Goal: Task Accomplishment & Management: Manage account settings

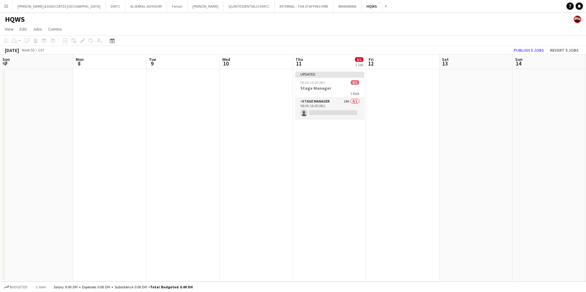
scroll to position [0, 211]
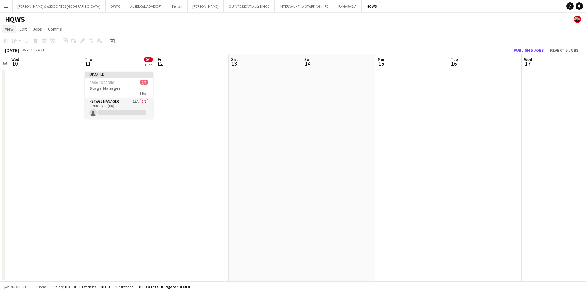
click at [9, 31] on span "View" at bounding box center [9, 29] width 9 height 6
click at [21, 73] on link "Month view" at bounding box center [27, 68] width 49 height 13
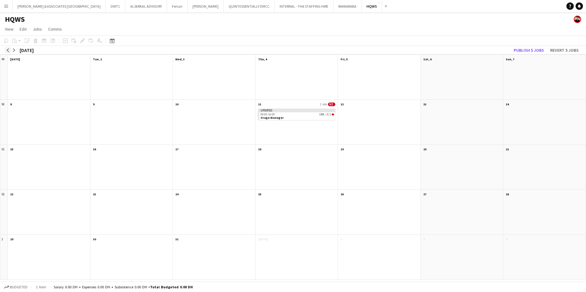
click at [9, 49] on app-icon "arrow-left" at bounding box center [8, 50] width 4 height 4
click at [47, 104] on app-month-view-date-header "6" at bounding box center [49, 104] width 82 height 8
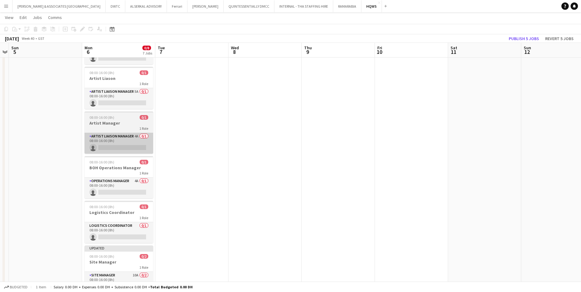
scroll to position [123, 0]
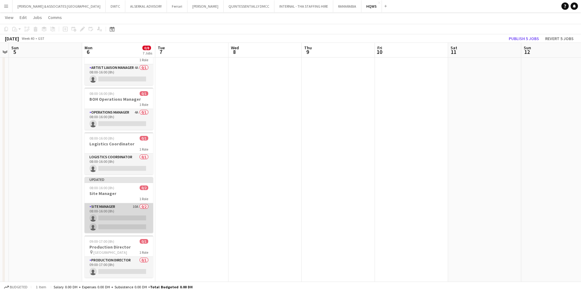
click at [132, 209] on app-card-role "Site Manager 10A 0/2 08:00-16:00 (8h) single-neutral-actions single-neutral-act…" at bounding box center [119, 218] width 69 height 30
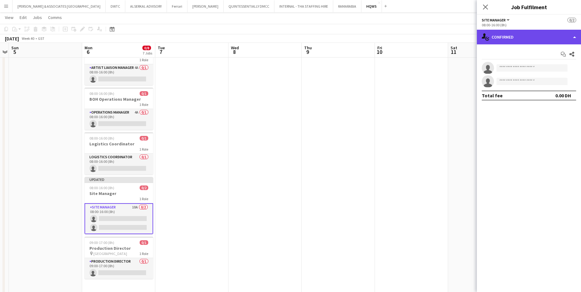
click at [522, 34] on div "single-neutral-actions-check-2 Confirmed" at bounding box center [529, 37] width 104 height 15
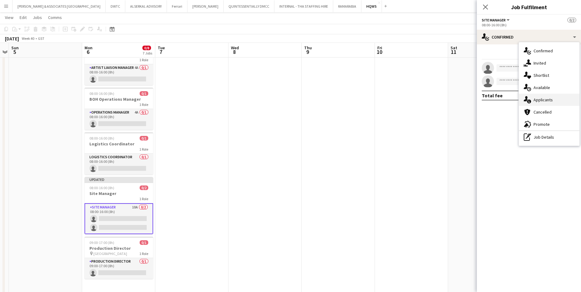
click at [550, 98] on span "Applicants" at bounding box center [543, 100] width 19 height 6
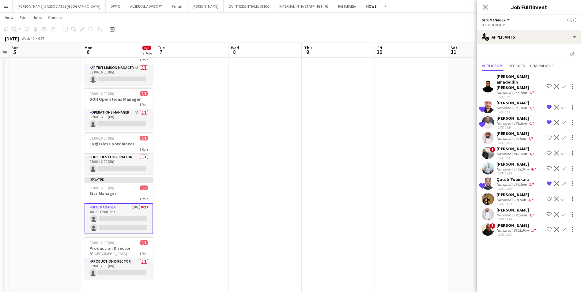
click at [514, 81] on div "[PERSON_NAME] amadeldin [PERSON_NAME]" at bounding box center [520, 82] width 48 height 17
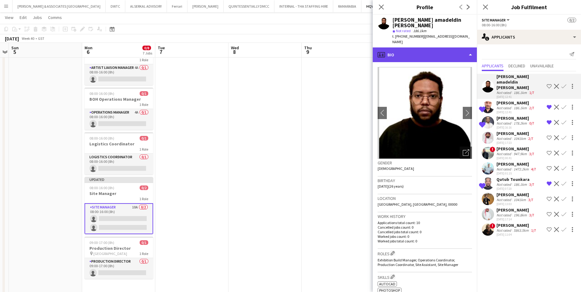
click at [417, 47] on div "profile Bio" at bounding box center [425, 54] width 104 height 15
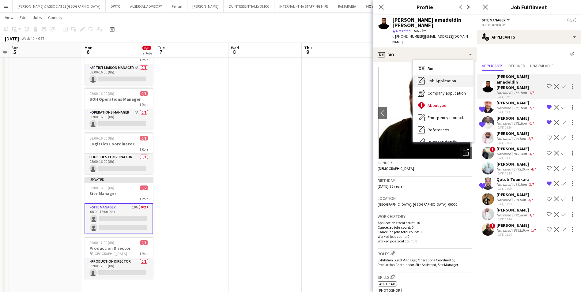
click at [440, 78] on span "Job Application" at bounding box center [442, 81] width 28 height 6
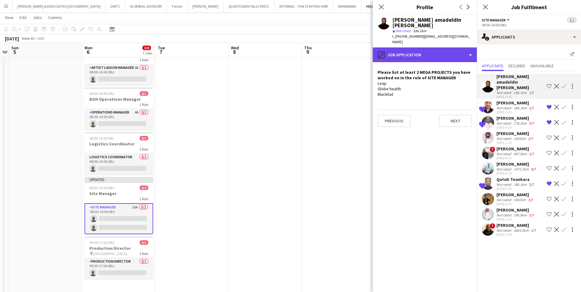
click at [431, 50] on div "pencil4 Job Application" at bounding box center [425, 54] width 104 height 15
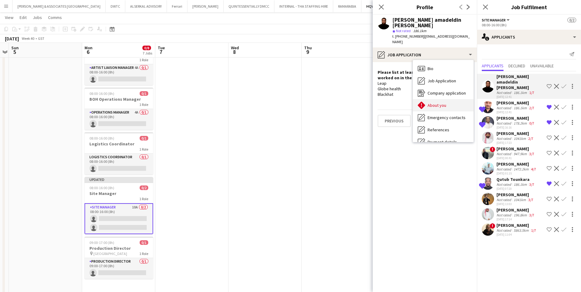
click at [444, 103] on span "About you" at bounding box center [437, 106] width 19 height 6
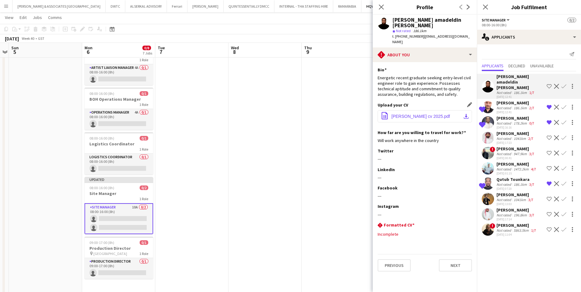
click at [438, 114] on span "[PERSON_NAME] cv 2025.pdf" at bounding box center [420, 116] width 58 height 5
click at [10, 6] on button "Menu" at bounding box center [6, 6] width 12 height 12
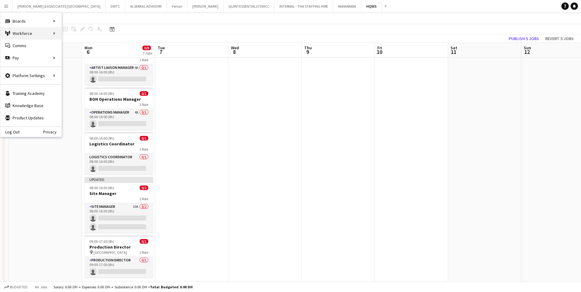
click at [28, 32] on div "Workforce Workforce" at bounding box center [30, 33] width 61 height 12
click at [73, 32] on link "My Workforce" at bounding box center [92, 33] width 61 height 12
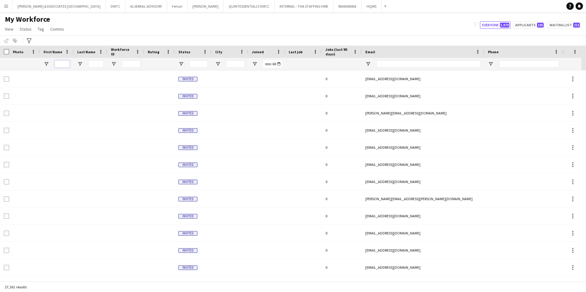
click at [64, 62] on input "First Name Filter Input" at bounding box center [62, 63] width 15 height 7
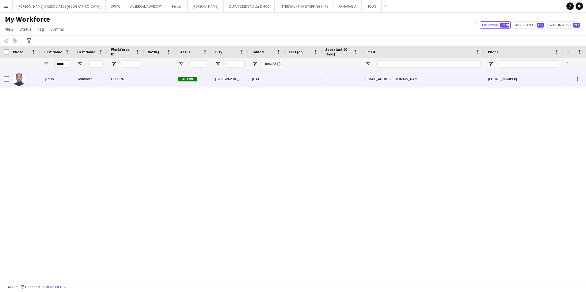
type input "*****"
click at [81, 83] on div "Tounkara" at bounding box center [91, 78] width 34 height 17
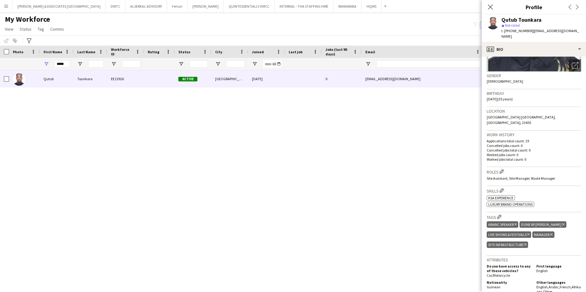
scroll to position [153, 0]
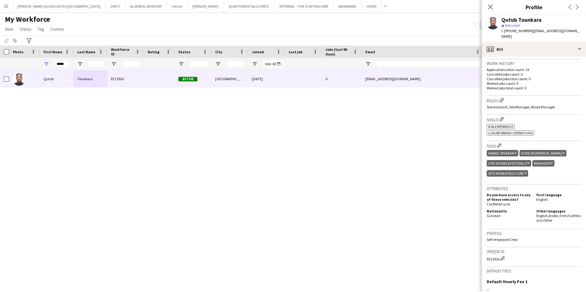
drag, startPoint x: 499, startPoint y: 204, endPoint x: 483, endPoint y: 202, distance: 15.4
click at [483, 202] on app-crew-profile-bio "chevron-left chevron-right Open photos pop-in Gender [DEMOGRAPHIC_DATA] Birthda…" at bounding box center [533, 175] width 104 height 236
copy span "Guinean"
